Goal: Use online tool/utility: Utilize a website feature to perform a specific function

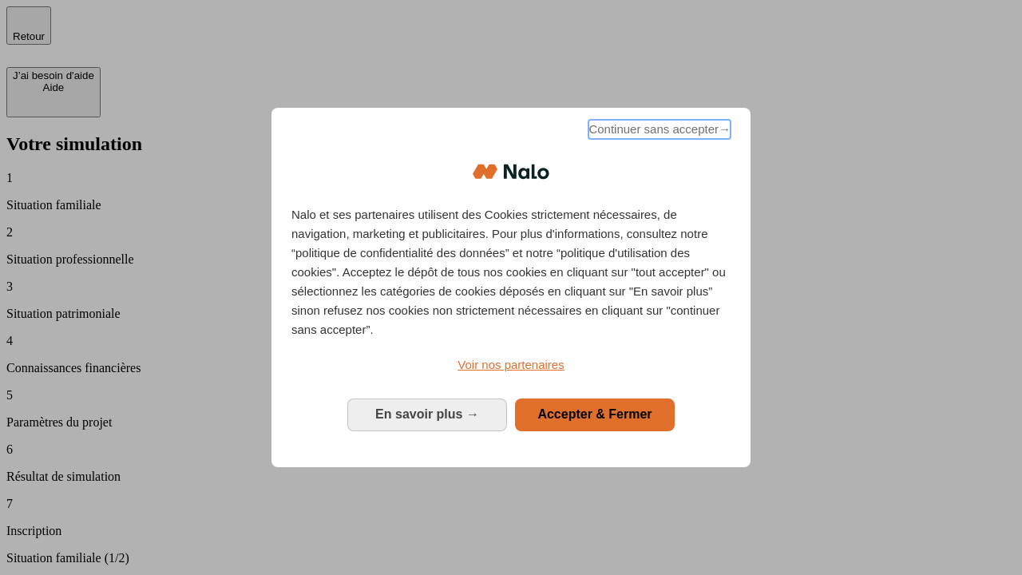
click at [658, 132] on span "Continuer sans accepter →" at bounding box center [660, 129] width 142 height 19
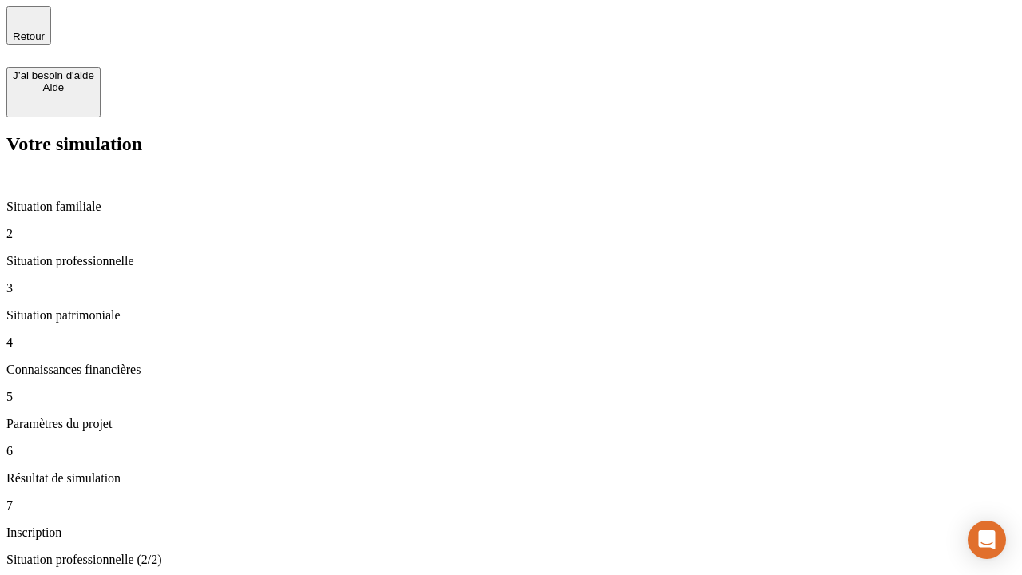
type input "70 000"
type input "1 000"
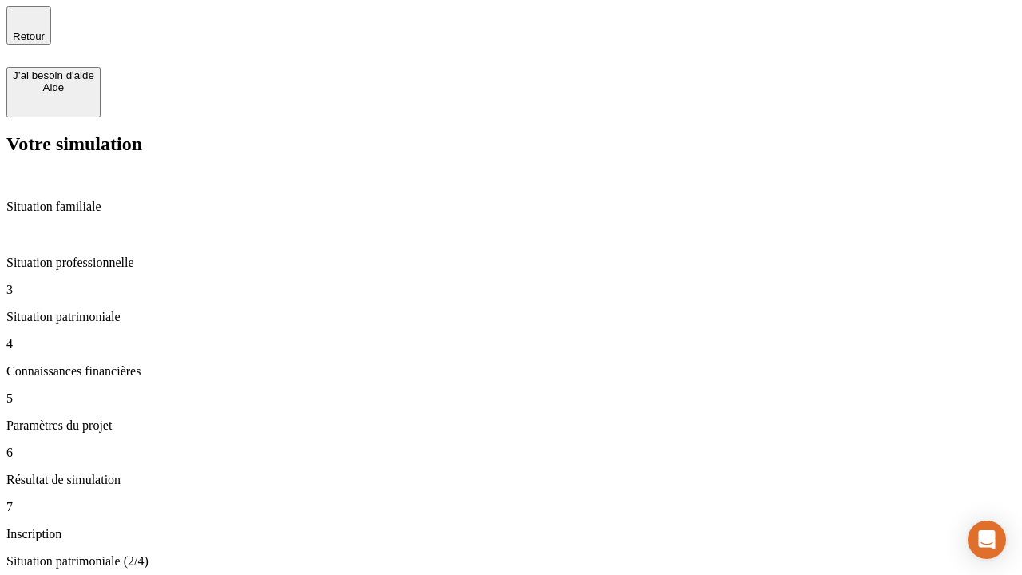
type input "800"
type input "6"
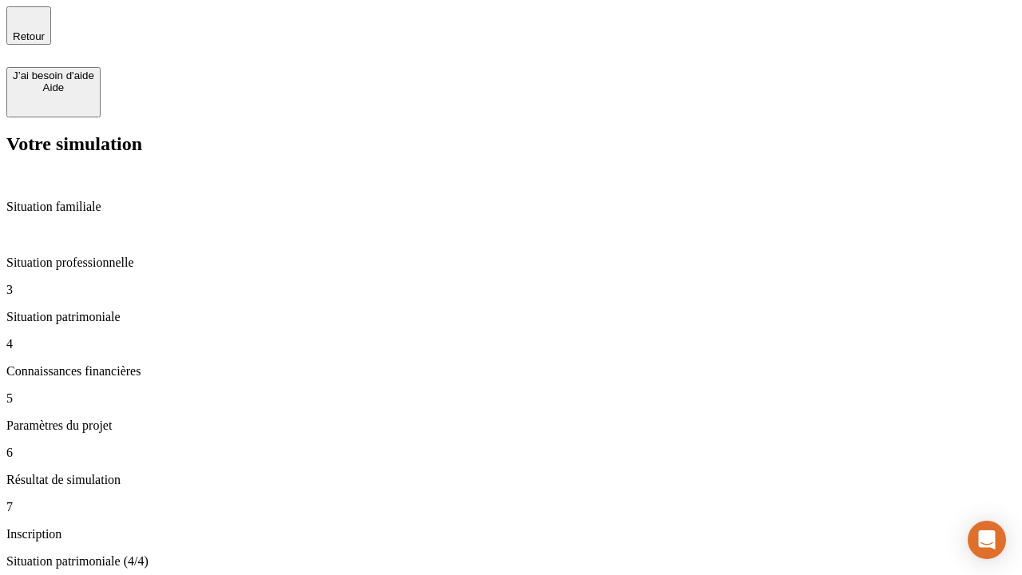
type input "400"
type input "3"
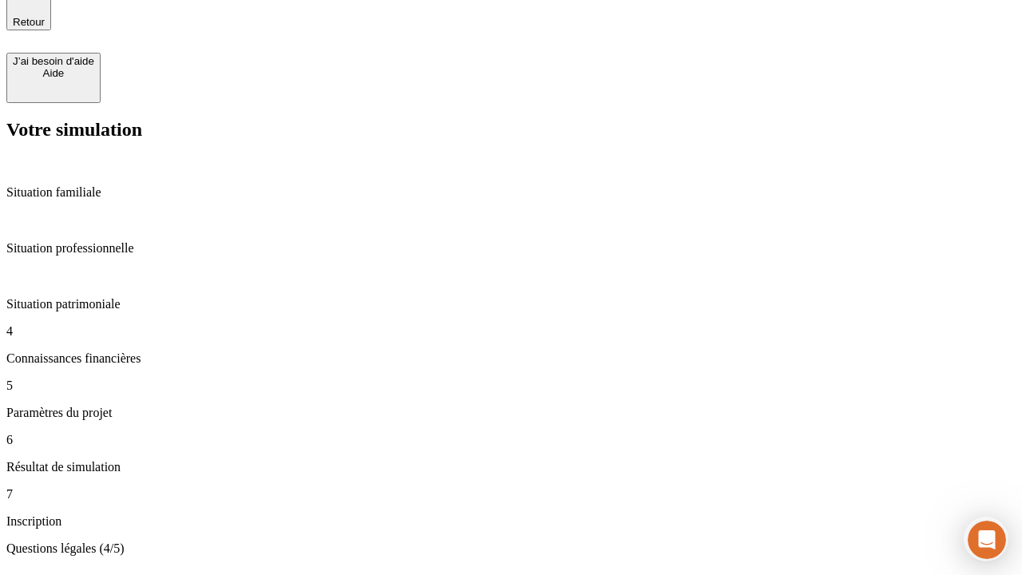
scroll to position [50, 0]
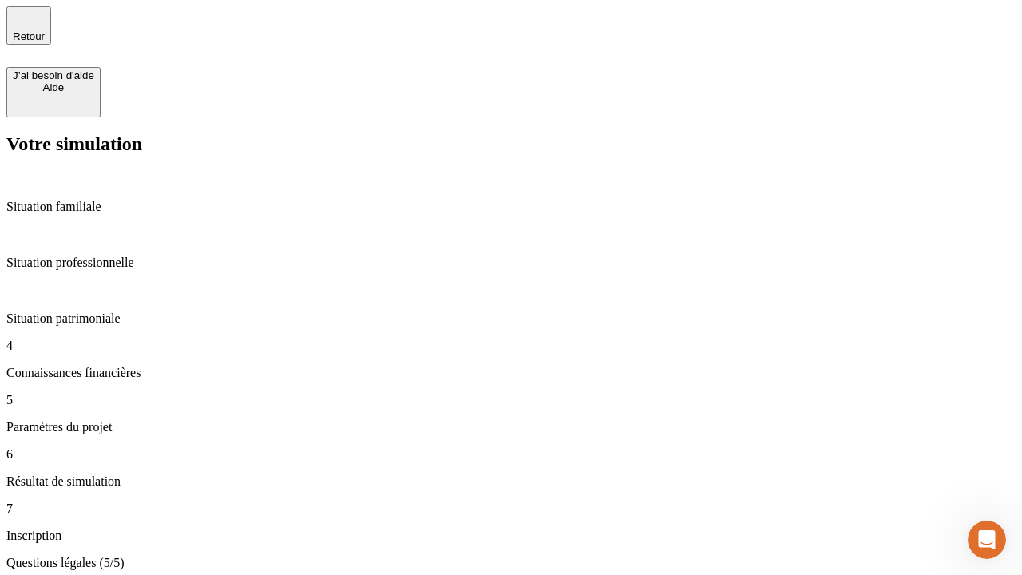
type input "35"
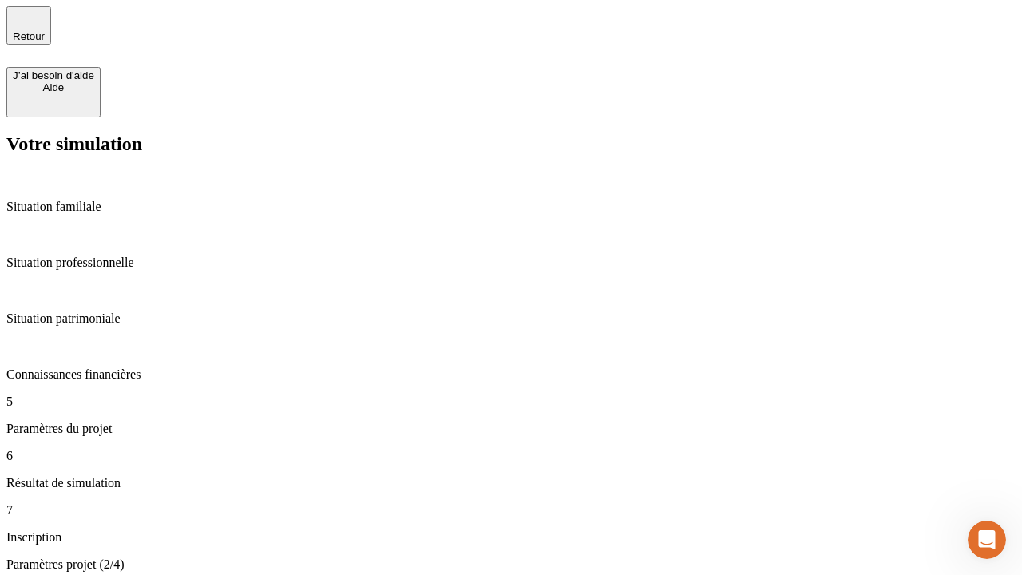
type input "500"
type input "640"
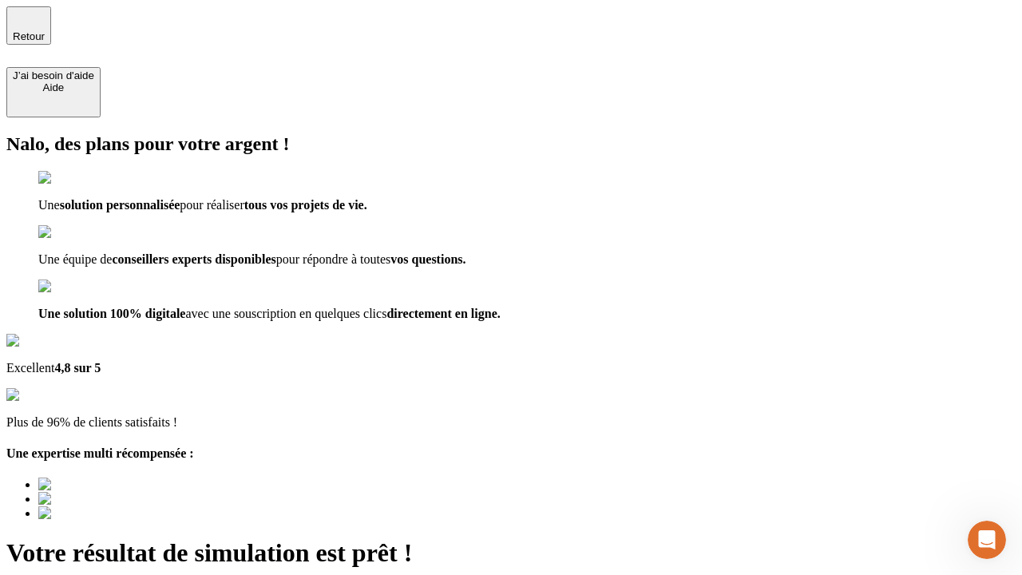
type input "[EMAIL_ADDRESS][DOMAIN_NAME]"
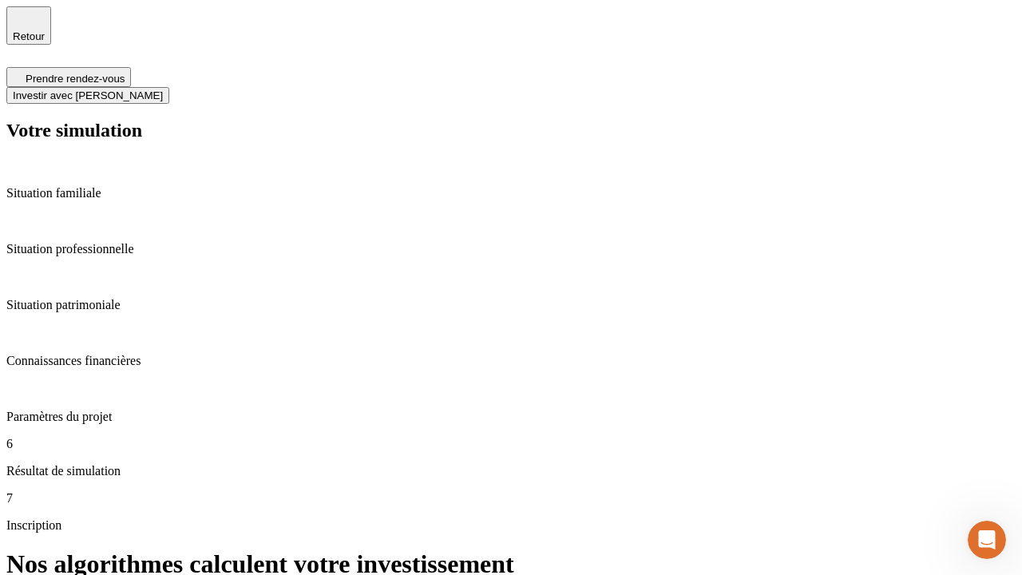
scroll to position [6, 0]
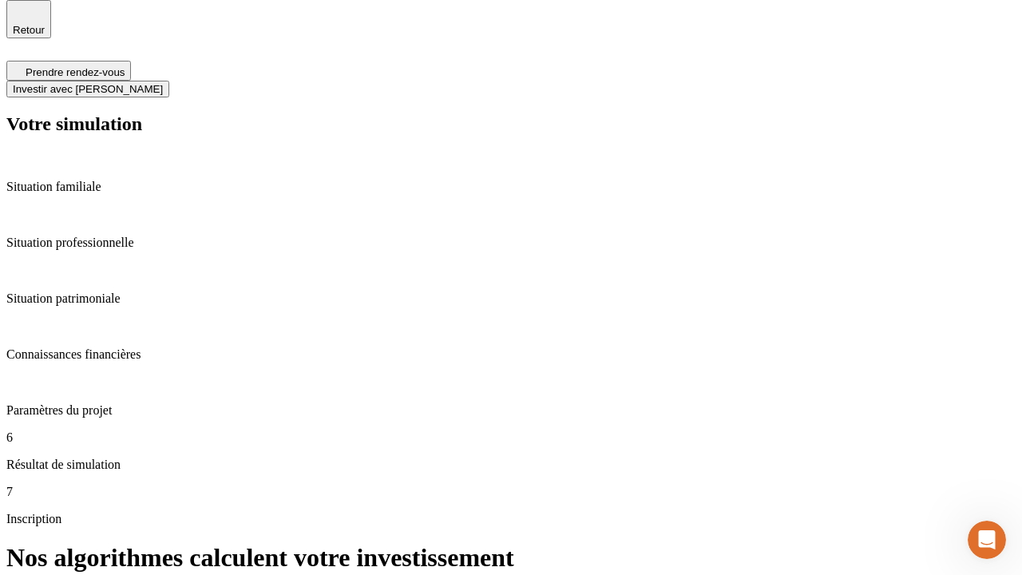
click at [163, 83] on span "Investir avec [PERSON_NAME]" at bounding box center [88, 89] width 150 height 12
